Goal: Navigation & Orientation: Understand site structure

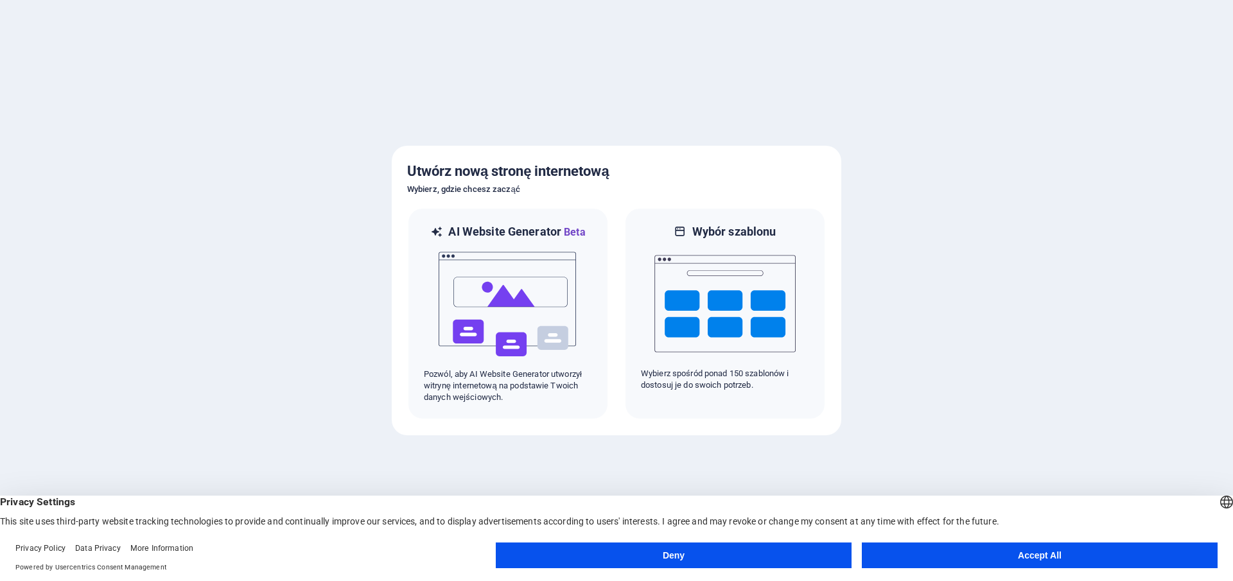
click at [637, 563] on button "Deny" at bounding box center [674, 556] width 356 height 26
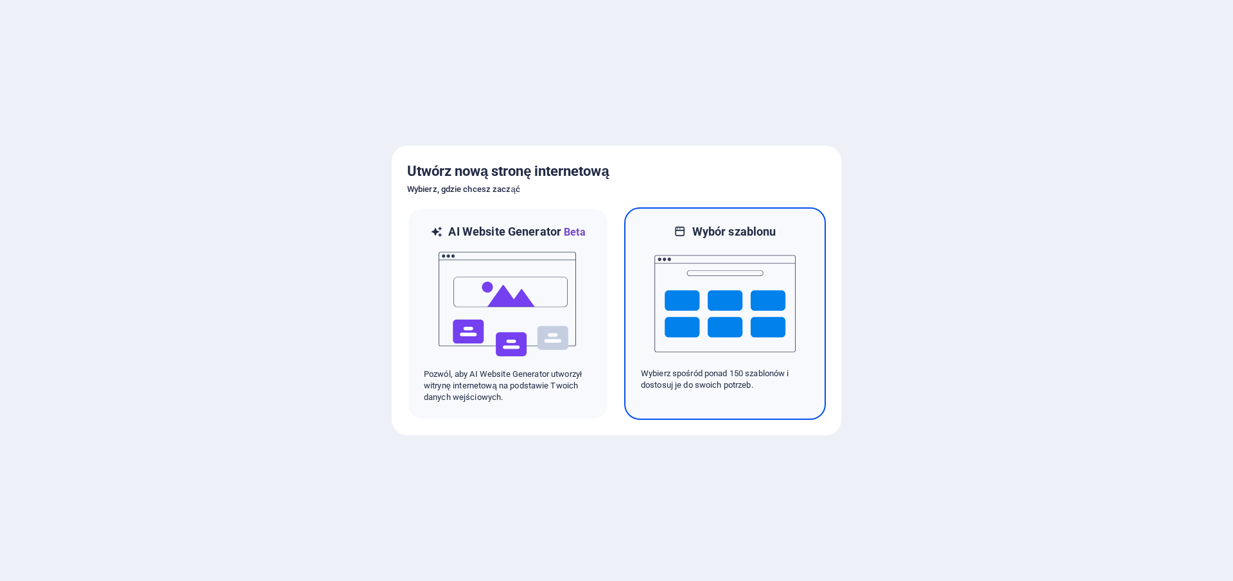
click at [681, 326] on img at bounding box center [725, 304] width 141 height 128
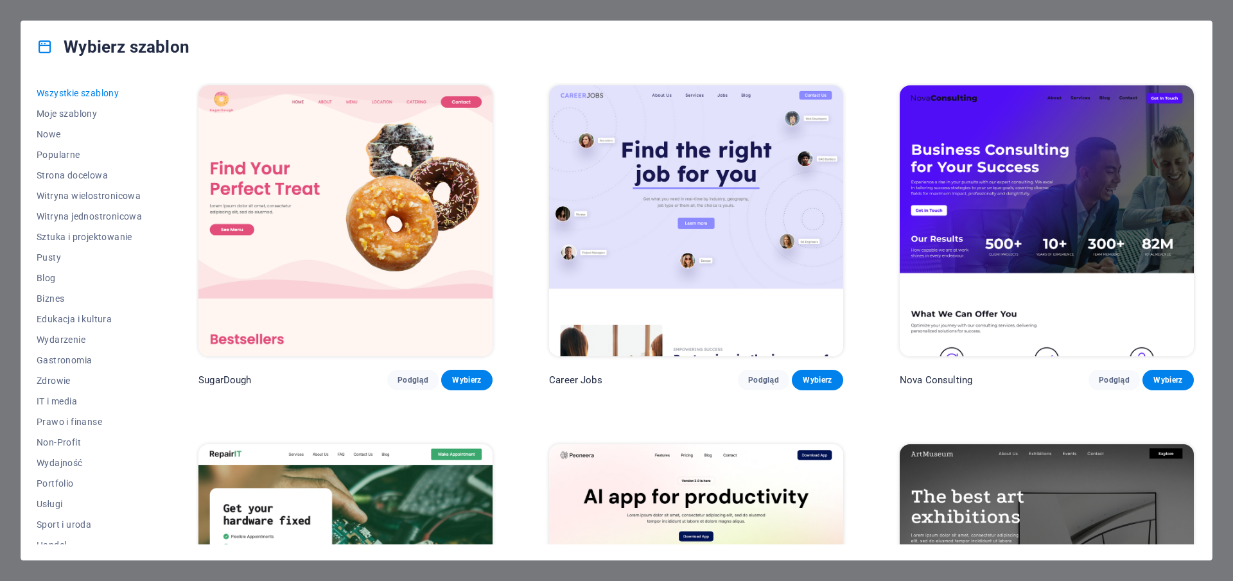
click at [1212, 15] on div "Wybierz szablon Wszystkie szablony Moje szablony Nowe Popularne Strona docelowa…" at bounding box center [616, 290] width 1233 height 581
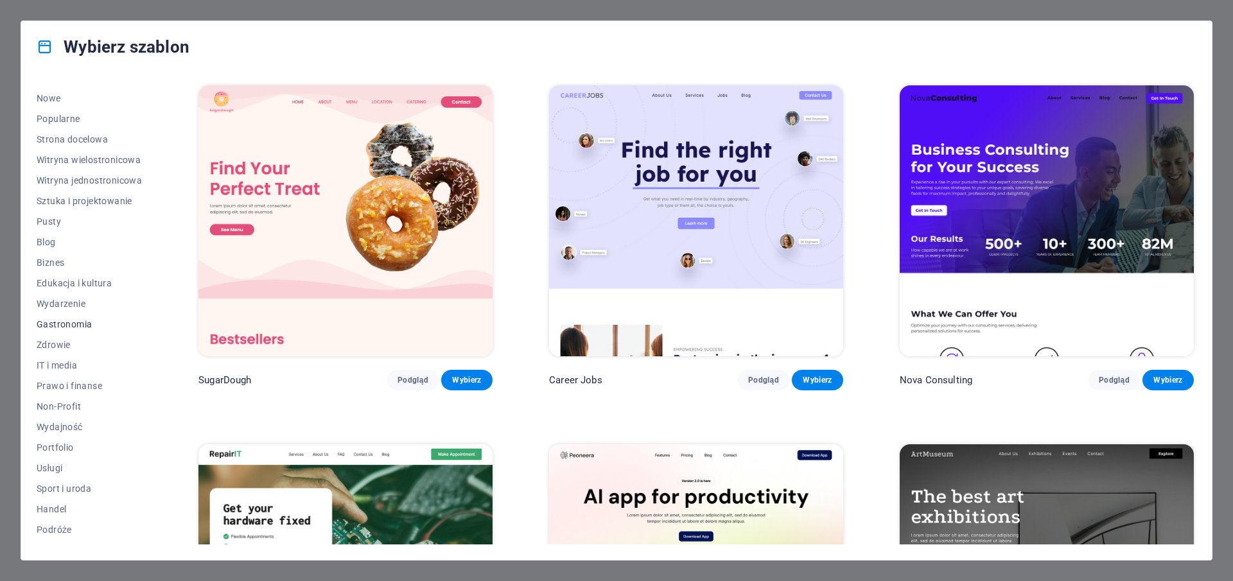
scroll to position [52, 0]
